Goal: Information Seeking & Learning: Understand process/instructions

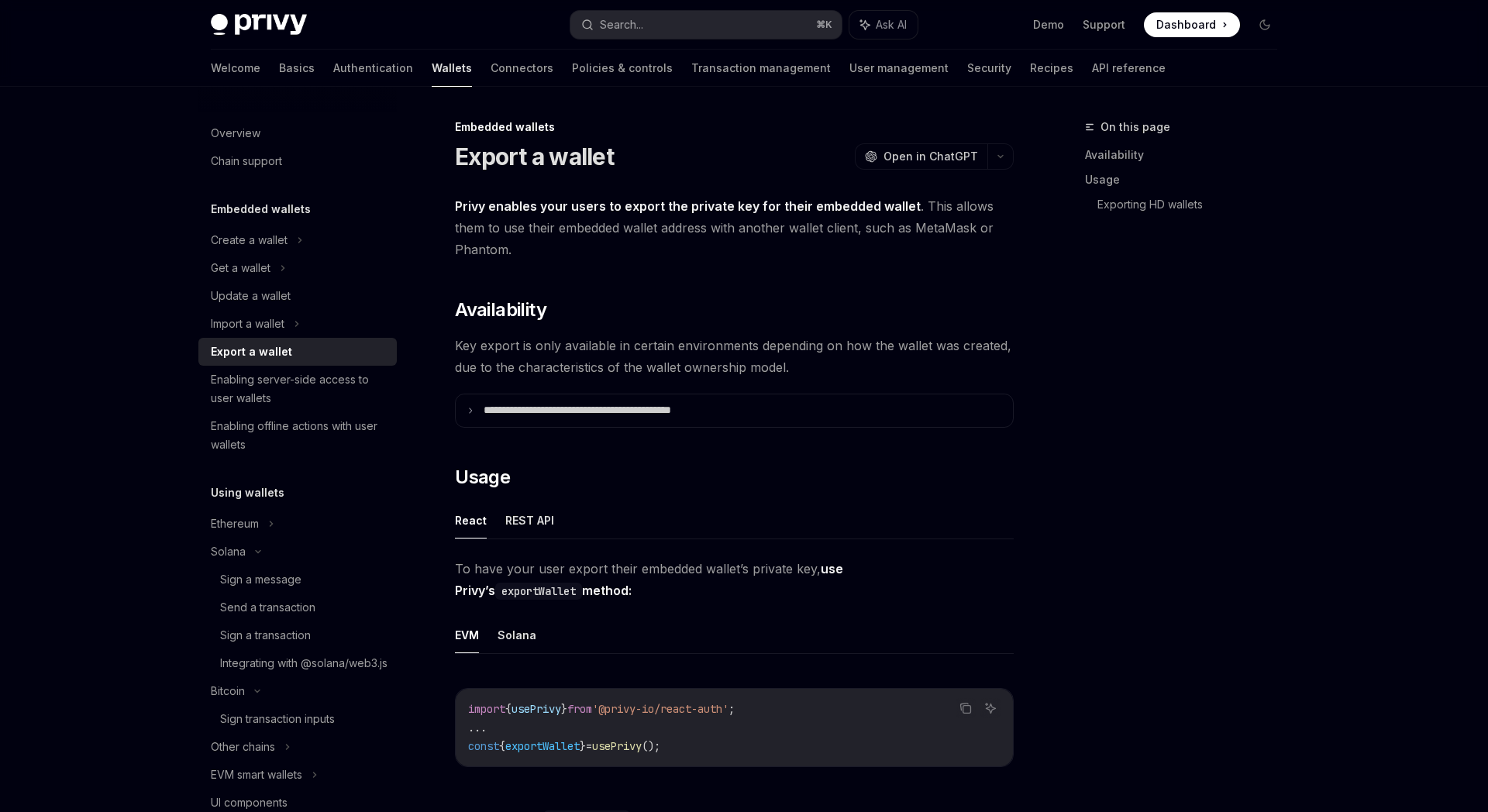
scroll to position [1437, 0]
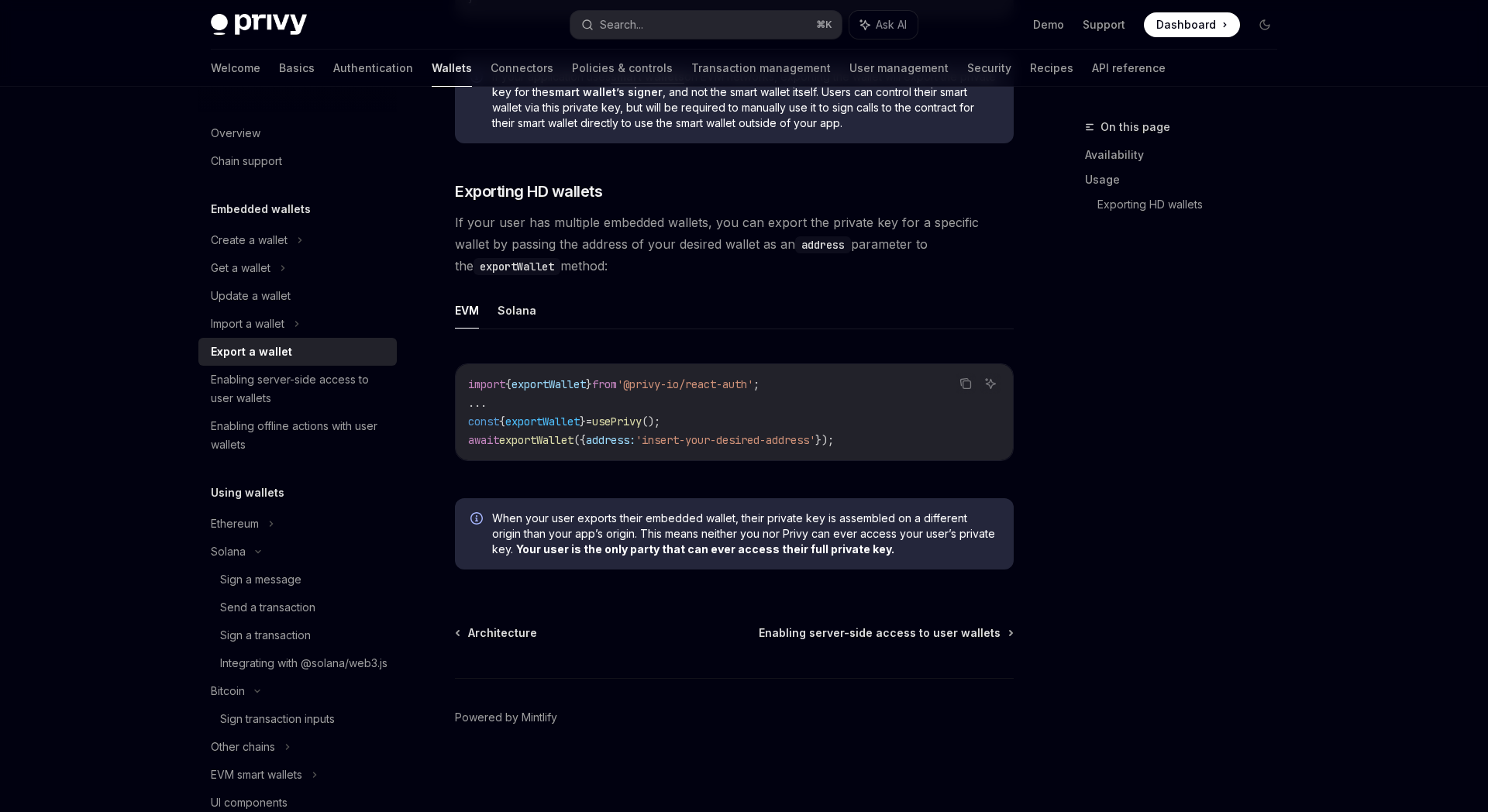
click at [258, 29] on img at bounding box center [258, 24] width 96 height 21
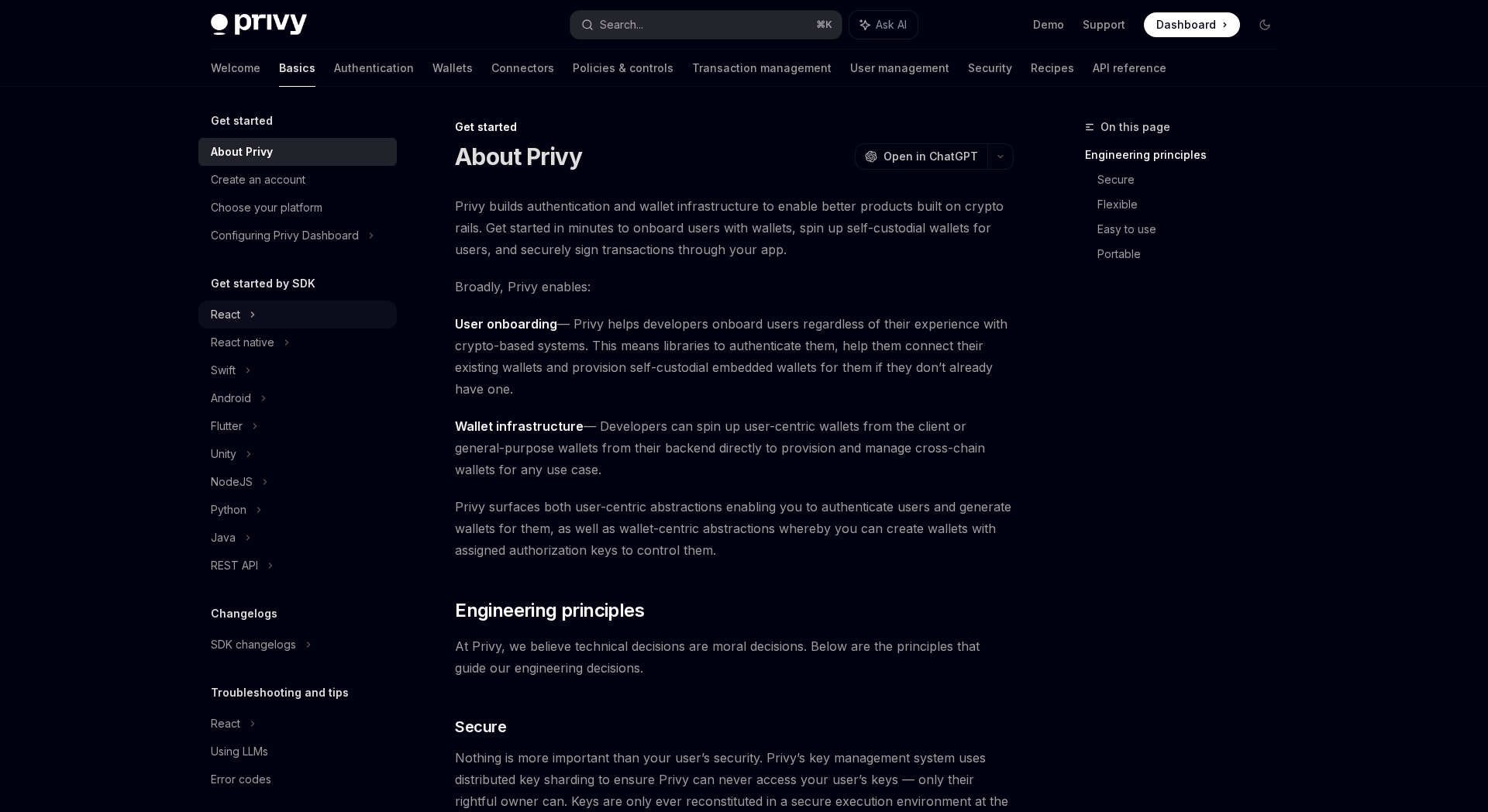
click at [233, 308] on div "React" at bounding box center [225, 314] width 29 height 18
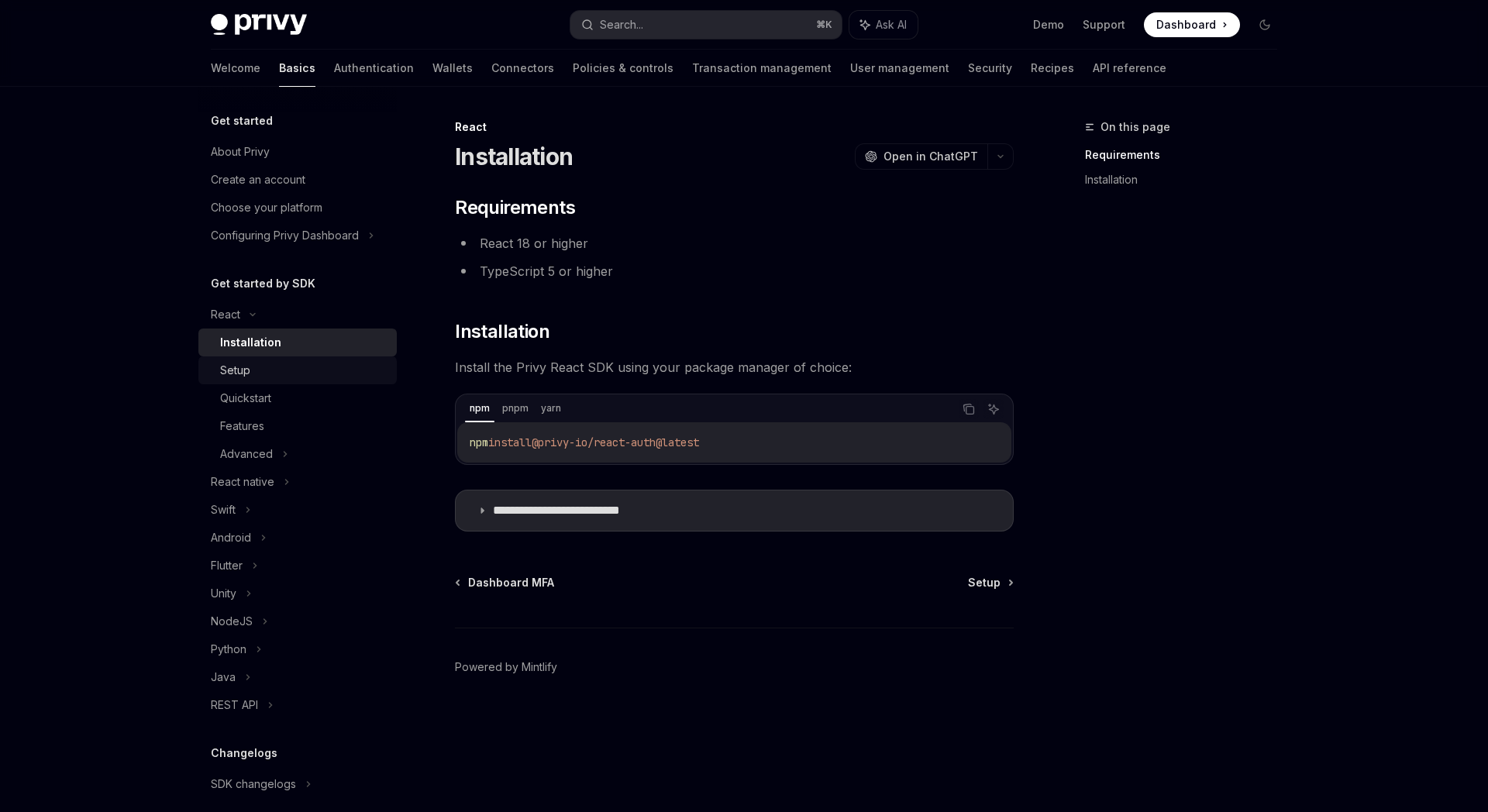
click at [242, 374] on div "Setup" at bounding box center [235, 370] width 30 height 18
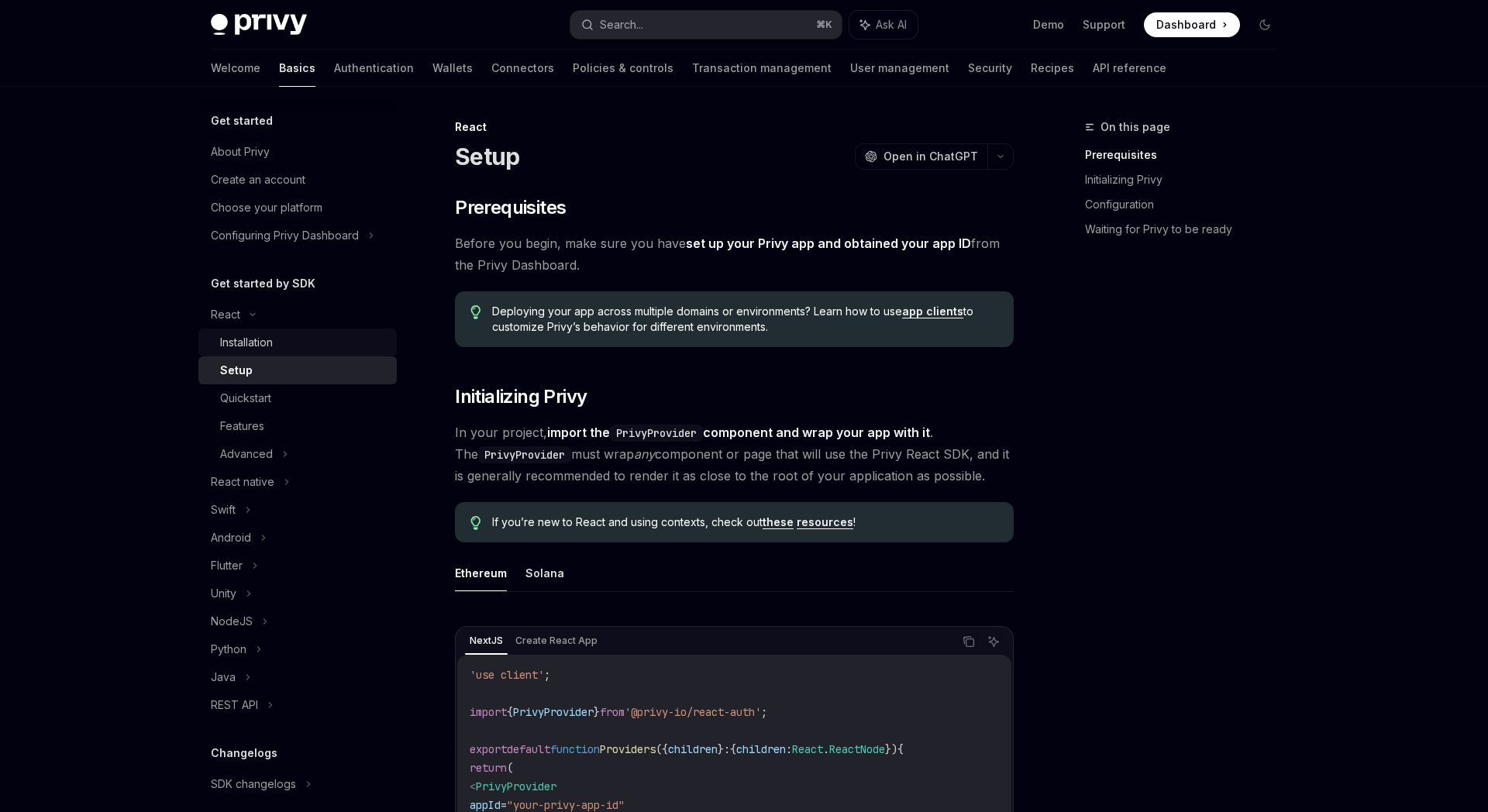
click at [271, 345] on div "Installation" at bounding box center [247, 342] width 52 height 18
type textarea "*"
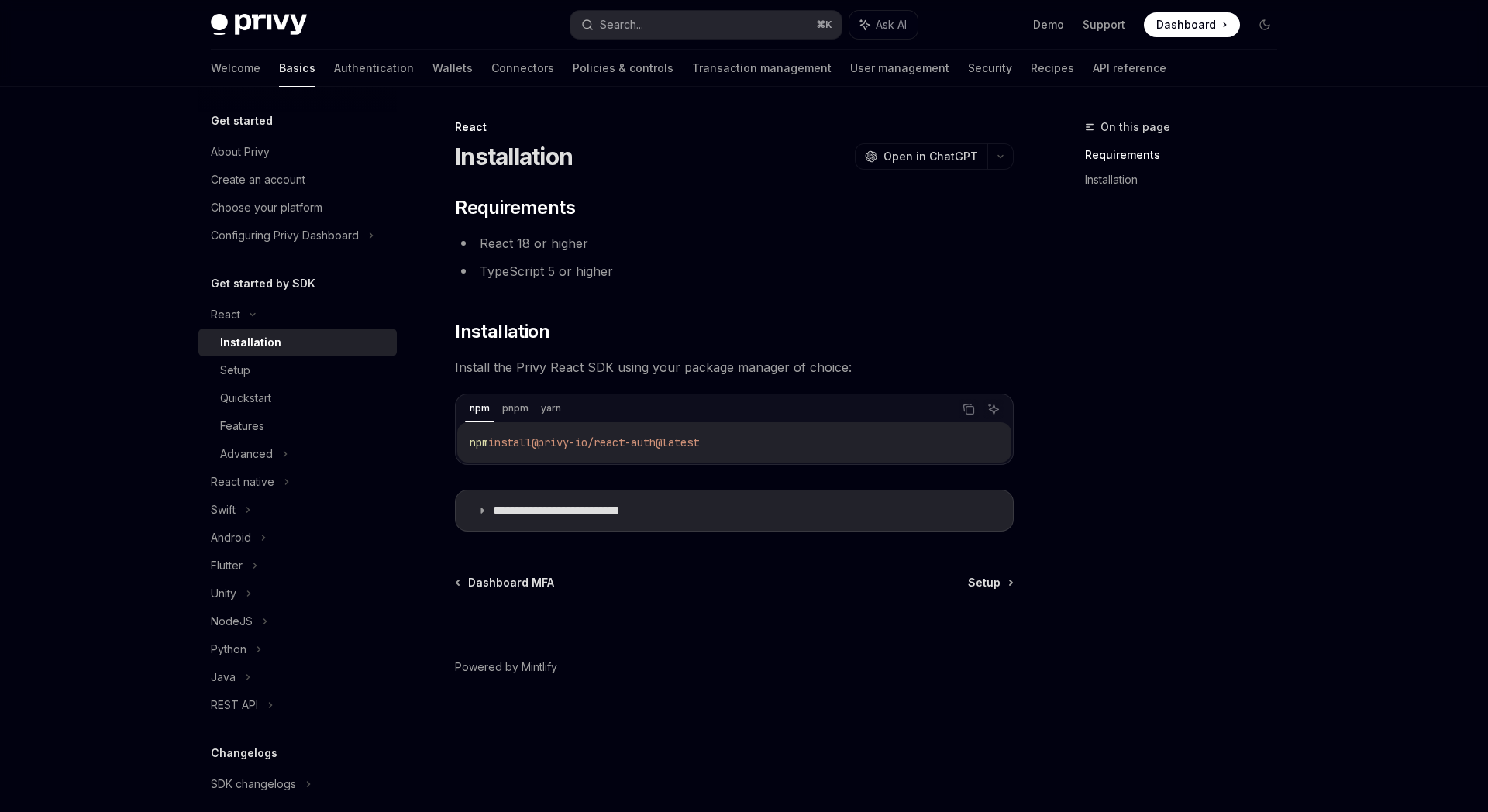
drag, startPoint x: 548, startPoint y: 442, endPoint x: 741, endPoint y: 452, distance: 193.3
click at [741, 452] on div "npm install @privy-io/react-auth@latest" at bounding box center [734, 442] width 554 height 40
copy span "@privy-io/react-auth@latest"
